Goal: Transaction & Acquisition: Register for event/course

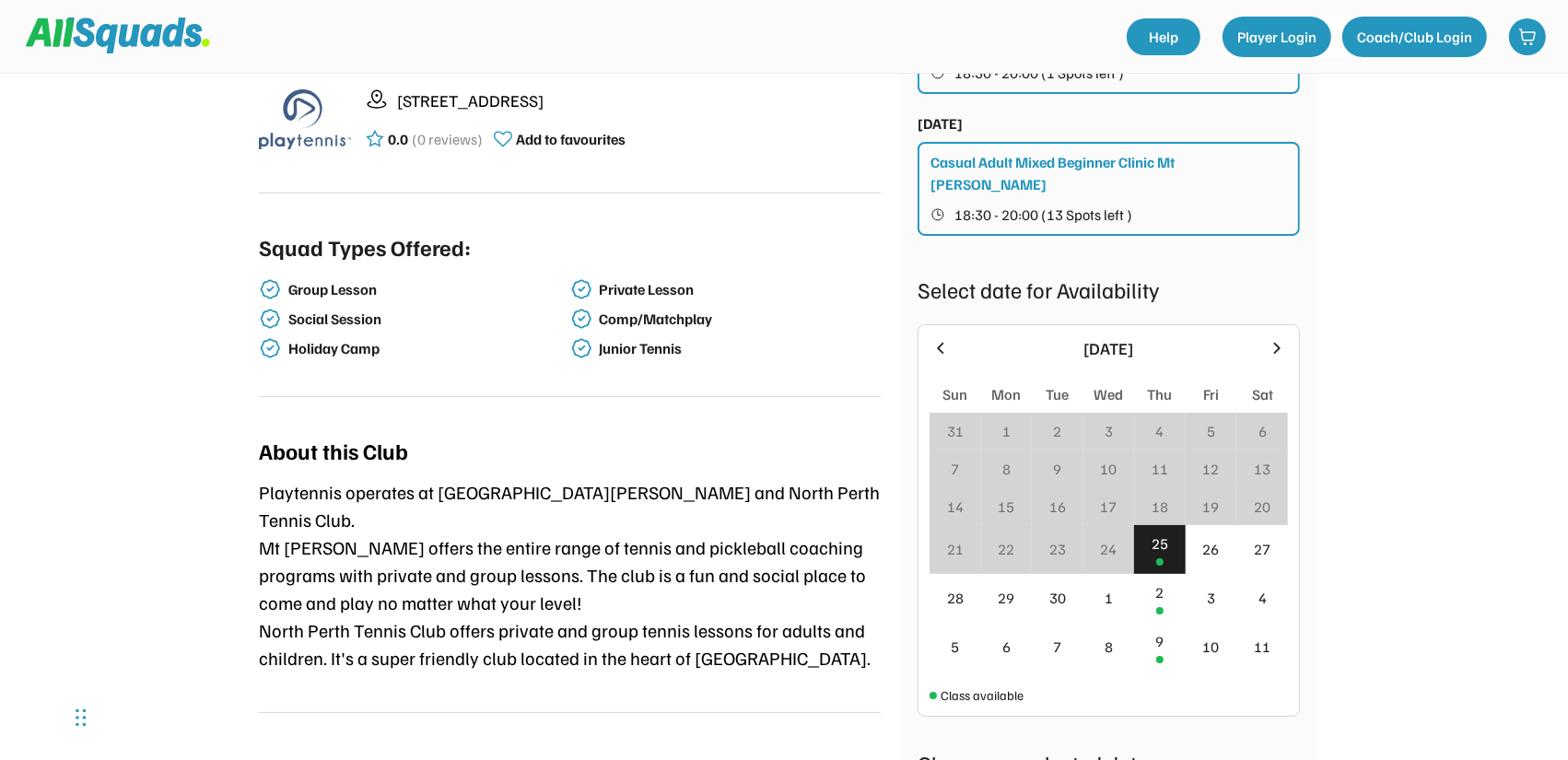
scroll to position [184, 0]
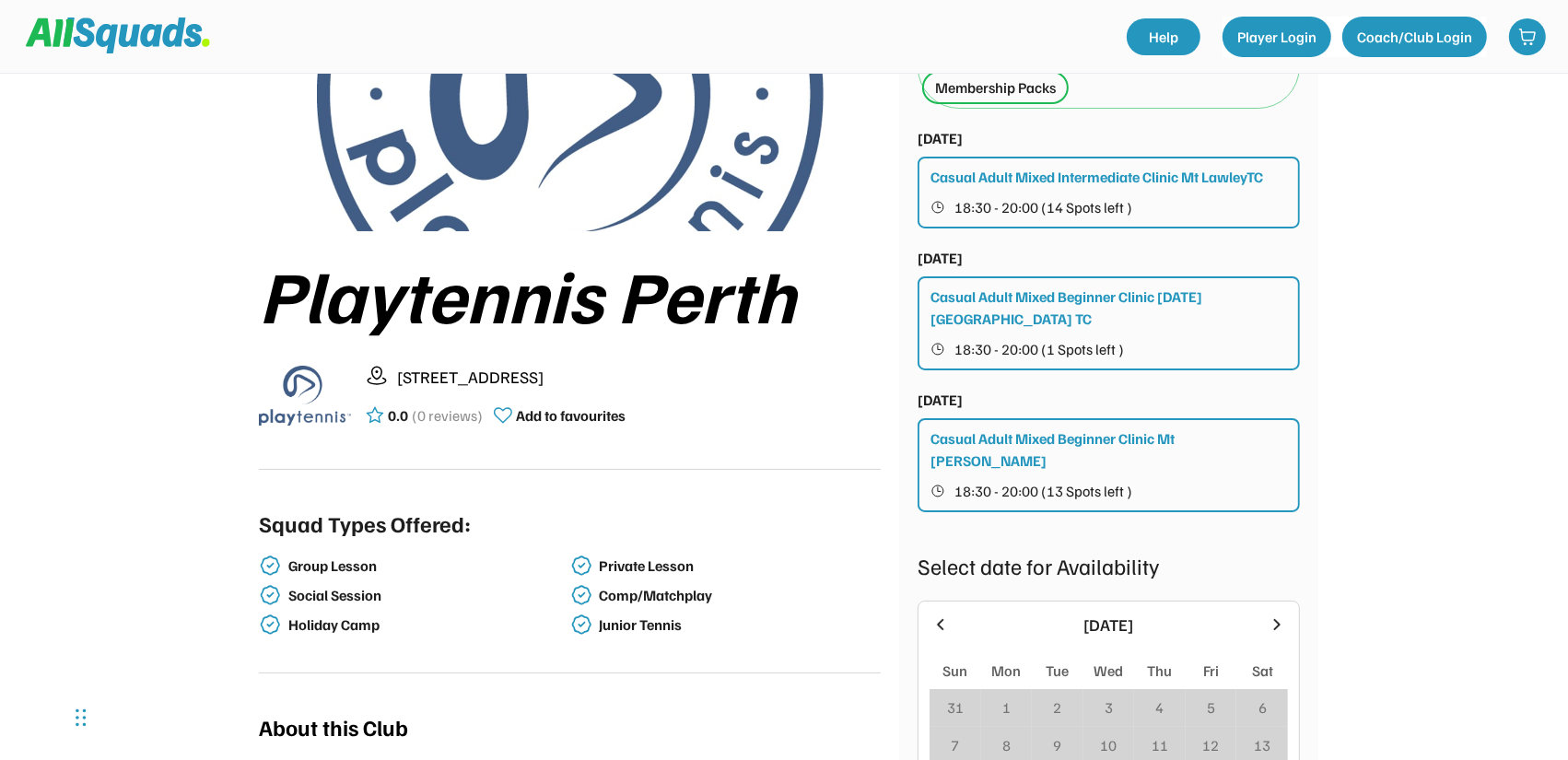
click at [1074, 191] on div "Casual Adult Mixed Intermediate Clinic Mt LawleyTC 18:30 - 20:00 (14 Spots left…" at bounding box center [1108, 192] width 383 height 72
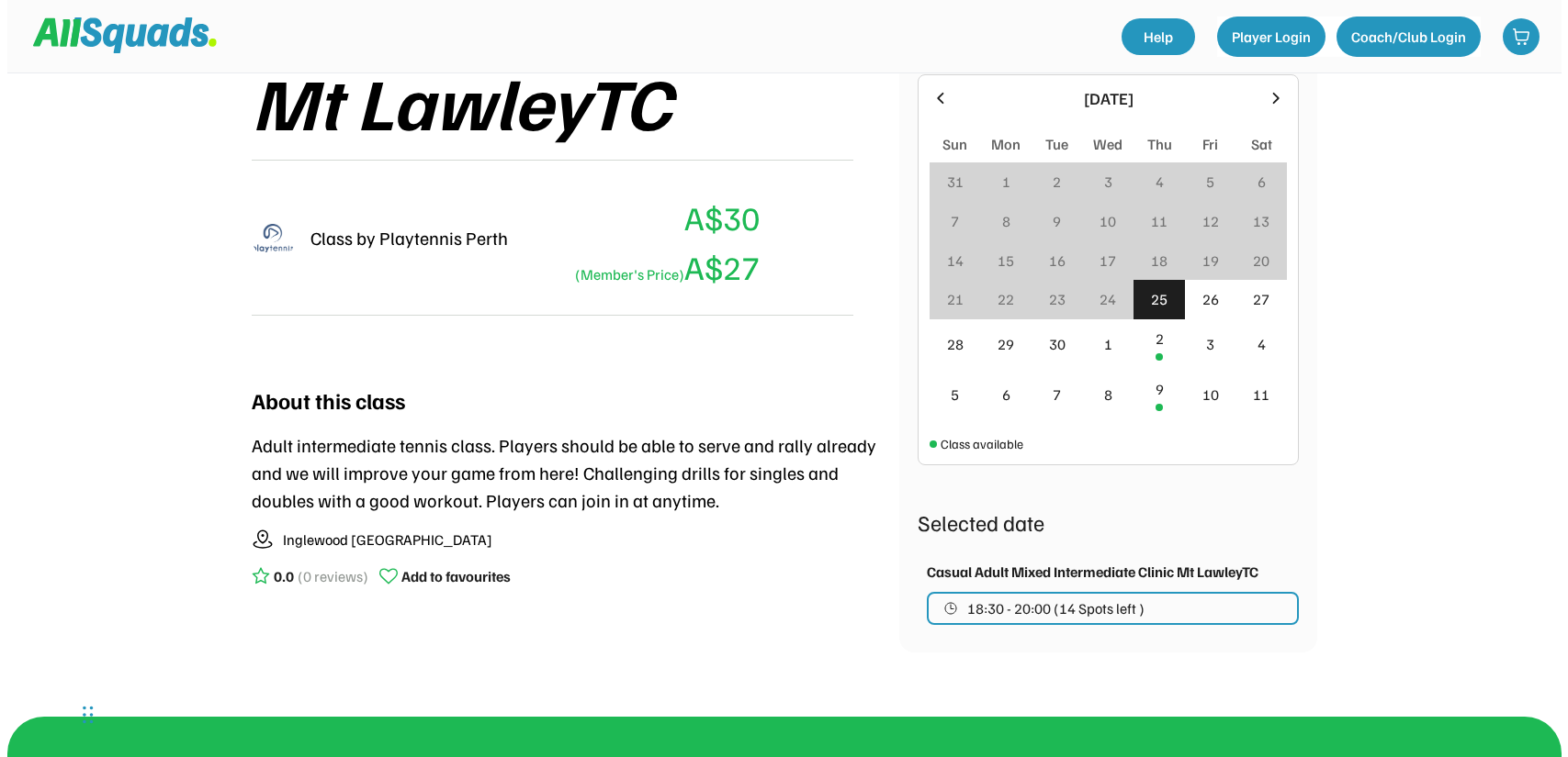
scroll to position [459, 0]
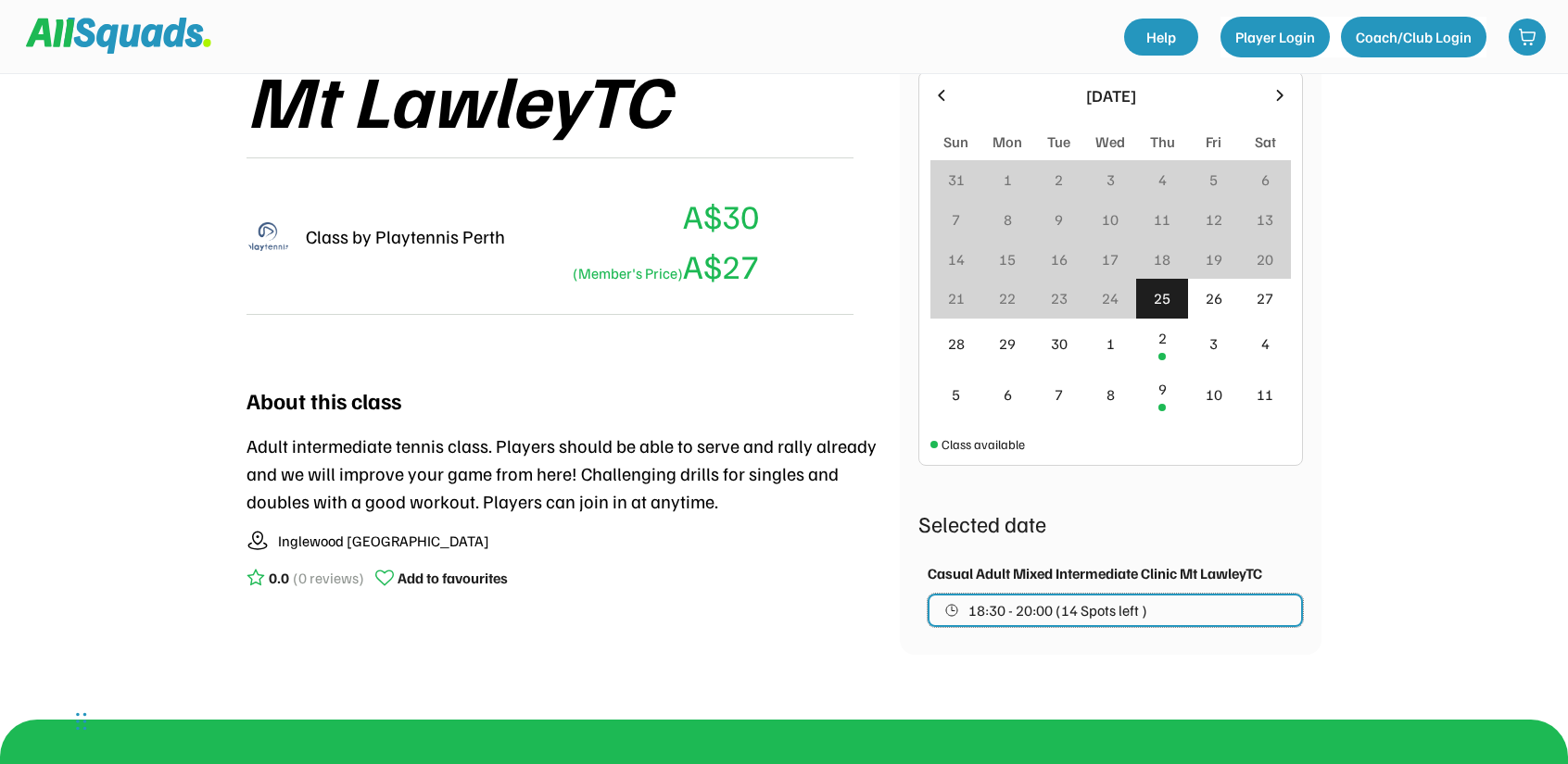
click at [1201, 609] on button "18:30 - 20:00 (14 Spots left )" at bounding box center [1115, 610] width 375 height 33
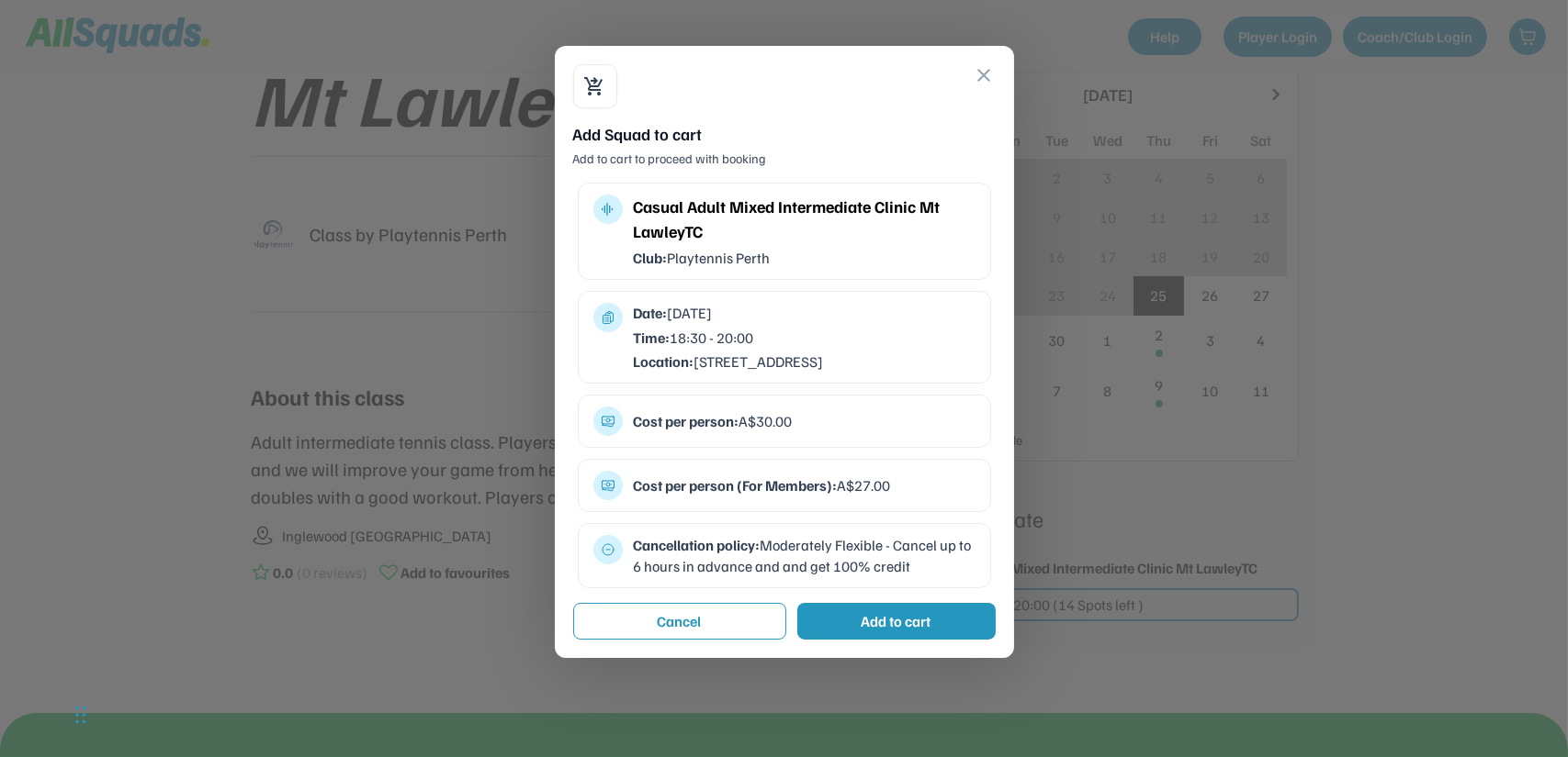
click at [952, 636] on div "Add to cart" at bounding box center [897, 621] width 198 height 36
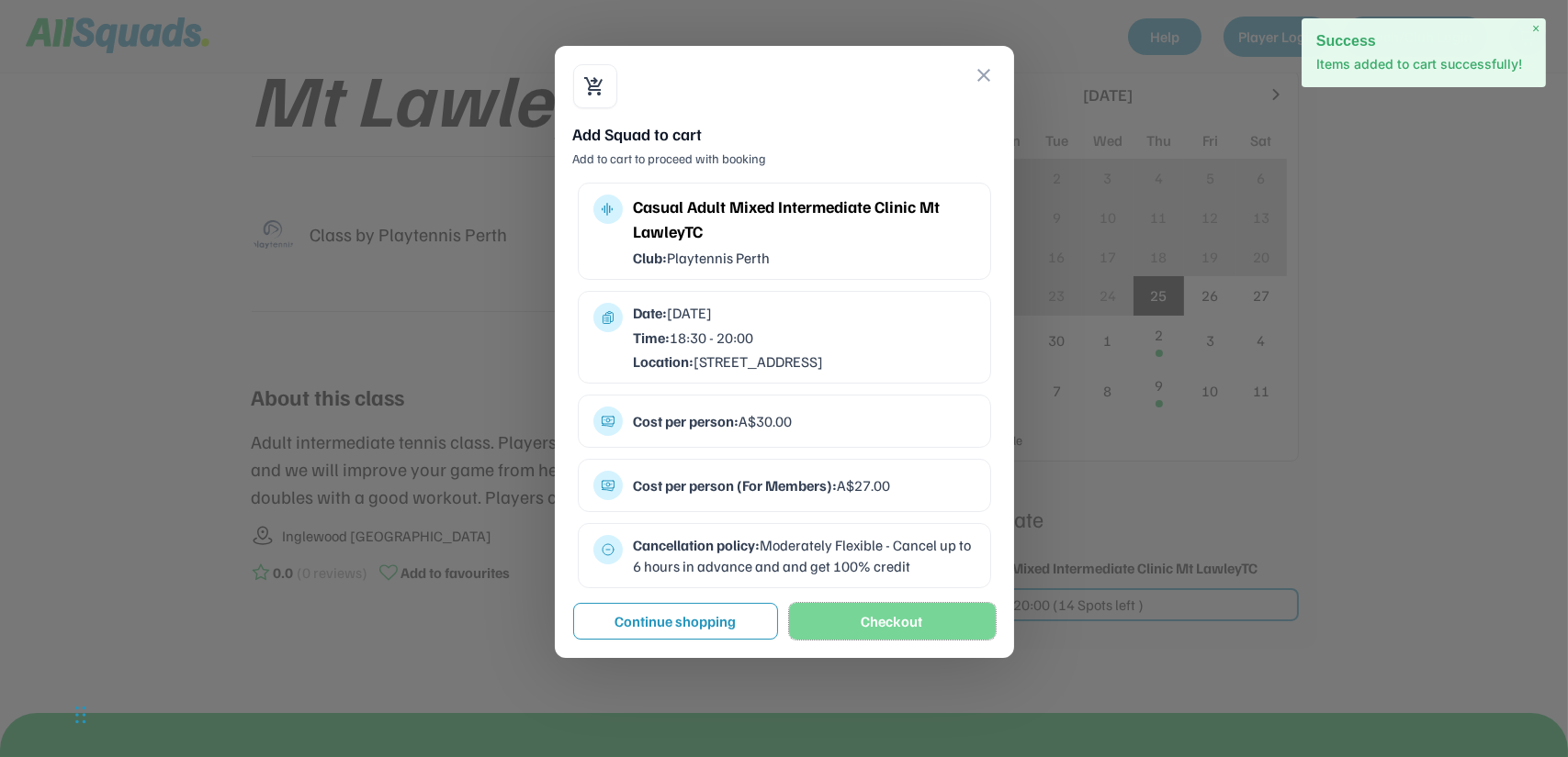
click at [899, 636] on button "Checkout" at bounding box center [892, 621] width 207 height 36
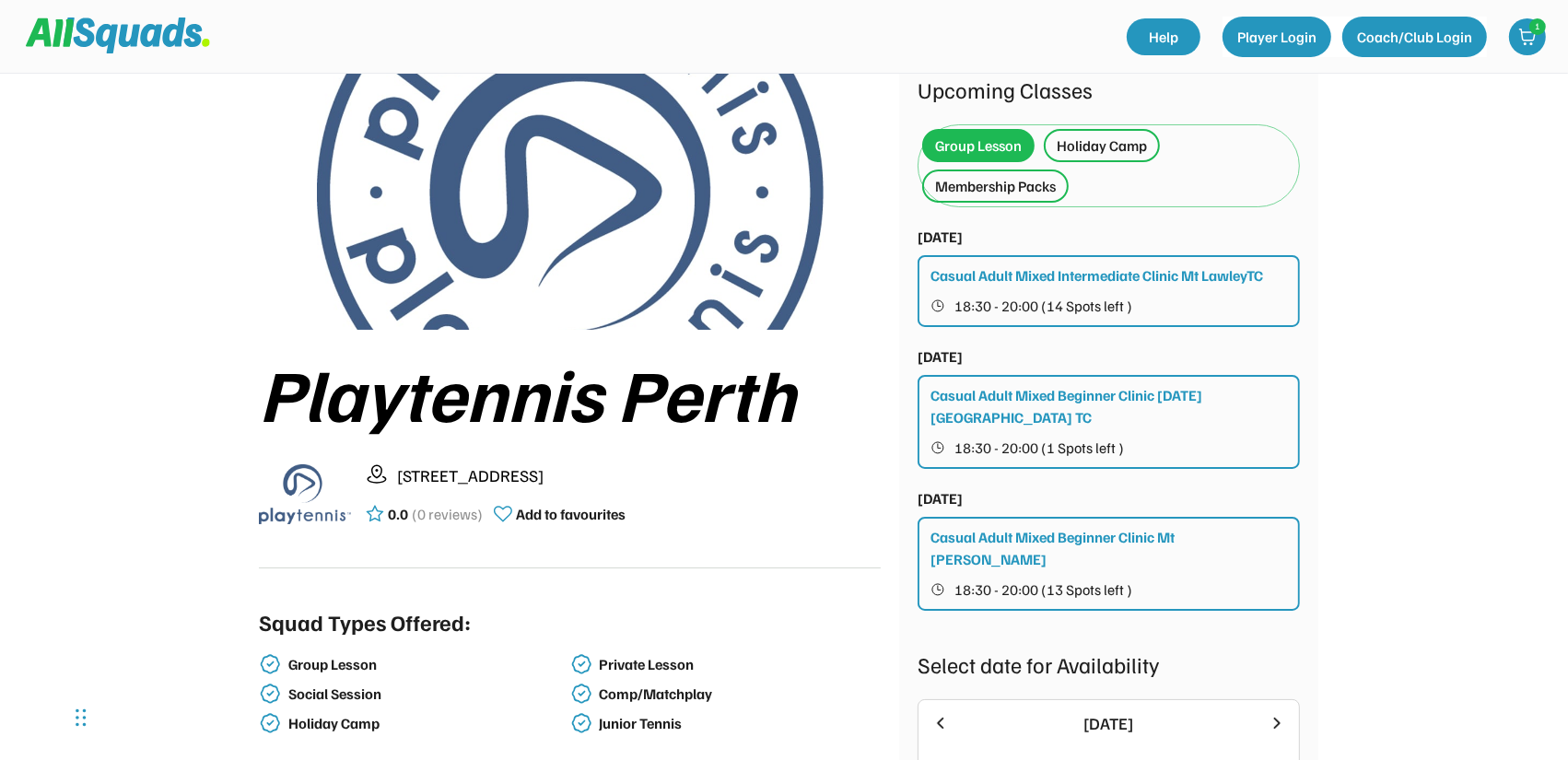
scroll to position [92, 0]
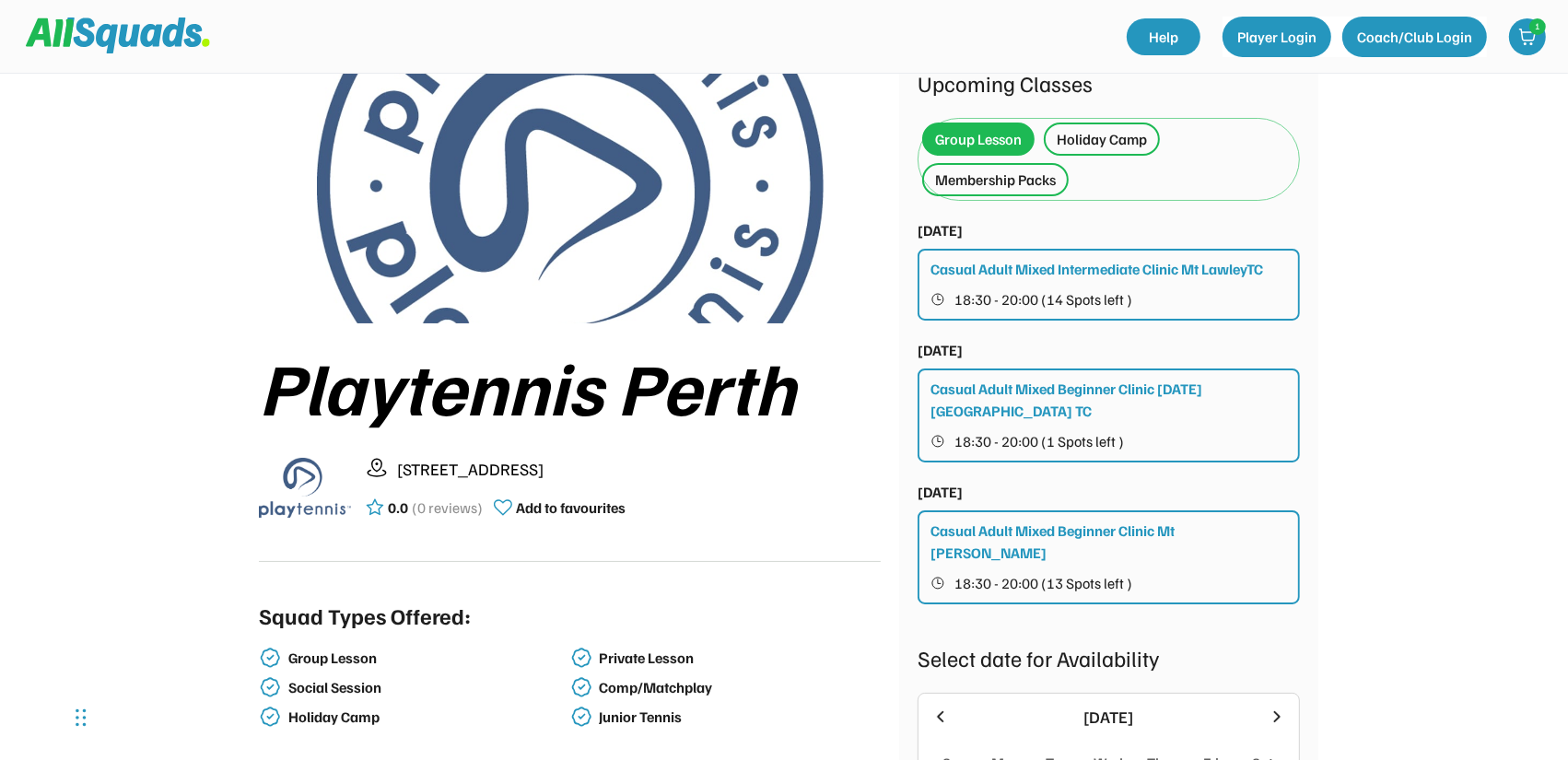
click at [1112, 279] on div "Casual Adult Mixed Intermediate Clinic Mt LawleyTC 18:30 - 20:00 (14 Spots left…" at bounding box center [1108, 284] width 383 height 72
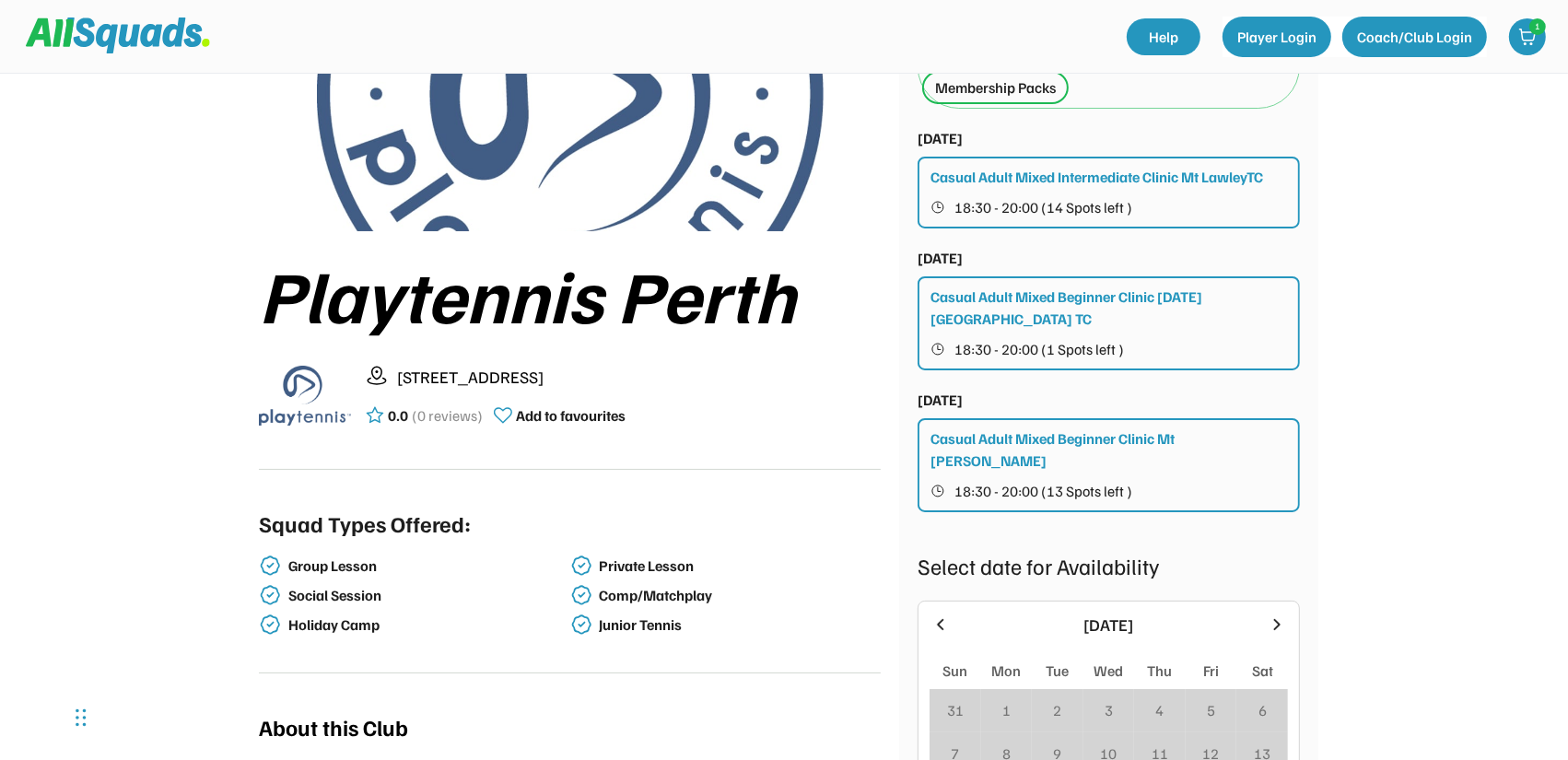
scroll to position [461, 0]
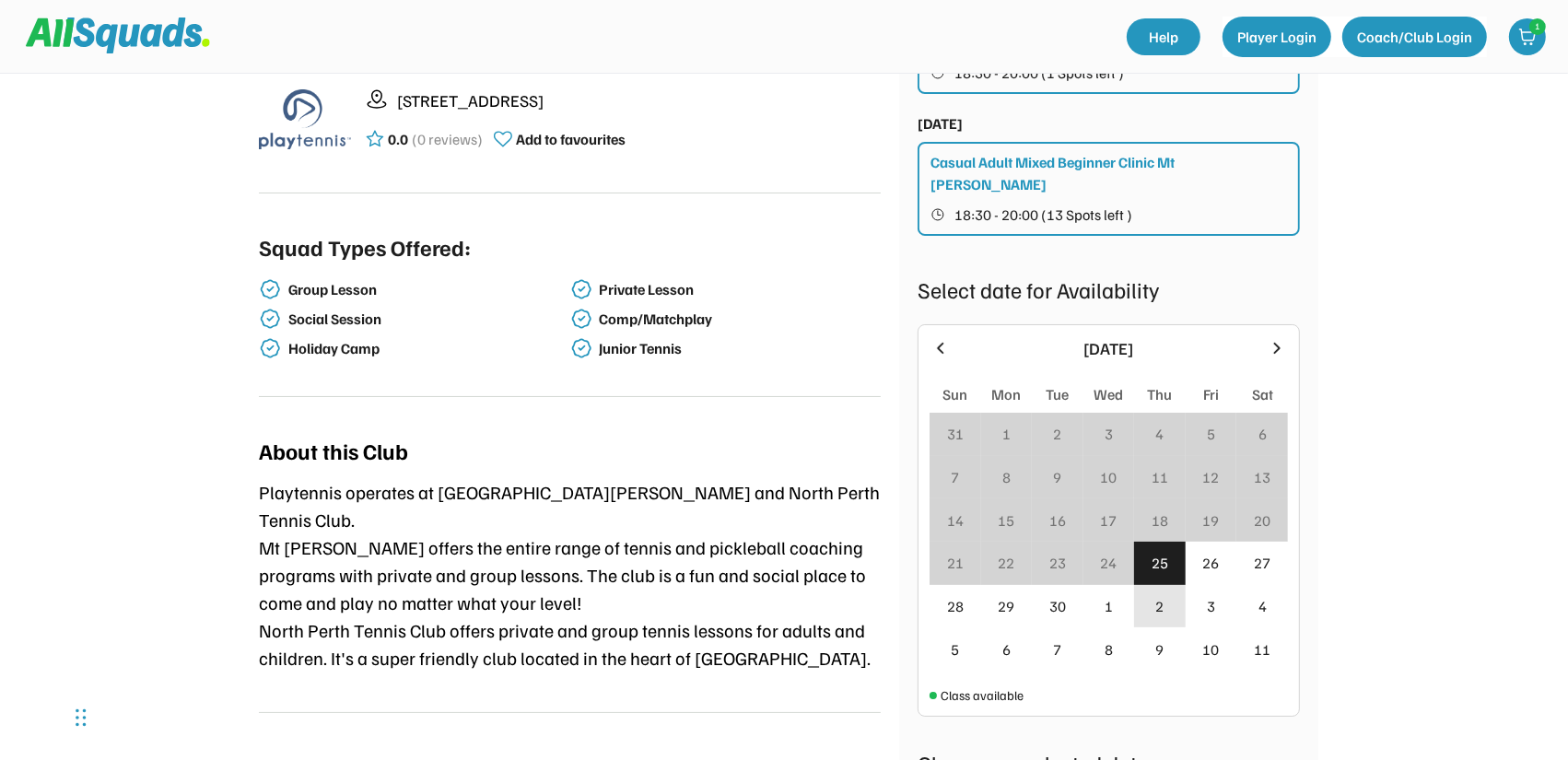
click at [1160, 596] on div "2" at bounding box center [1160, 607] width 8 height 23
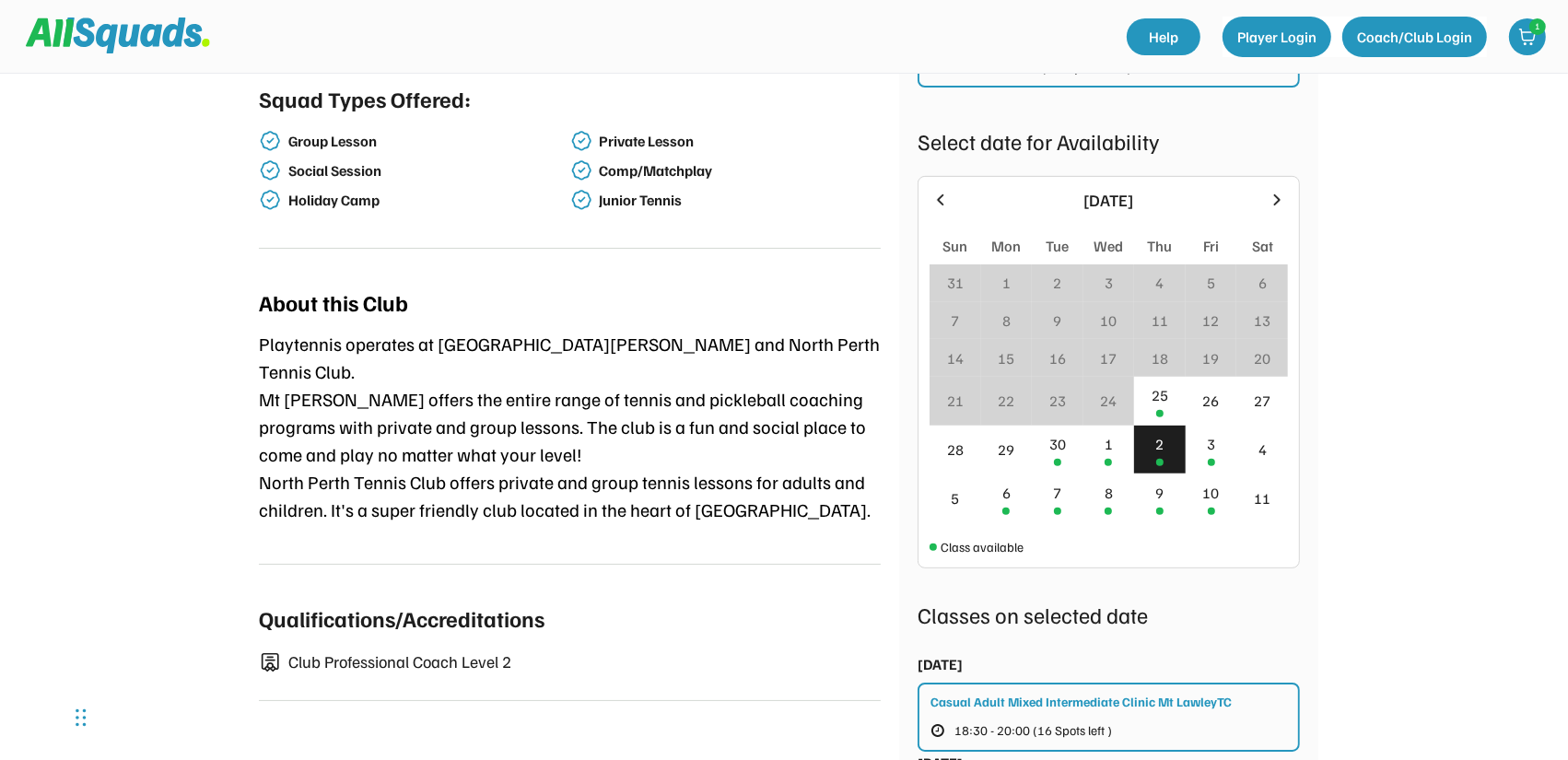
scroll to position [646, 0]
